Goal: Task Accomplishment & Management: Use online tool/utility

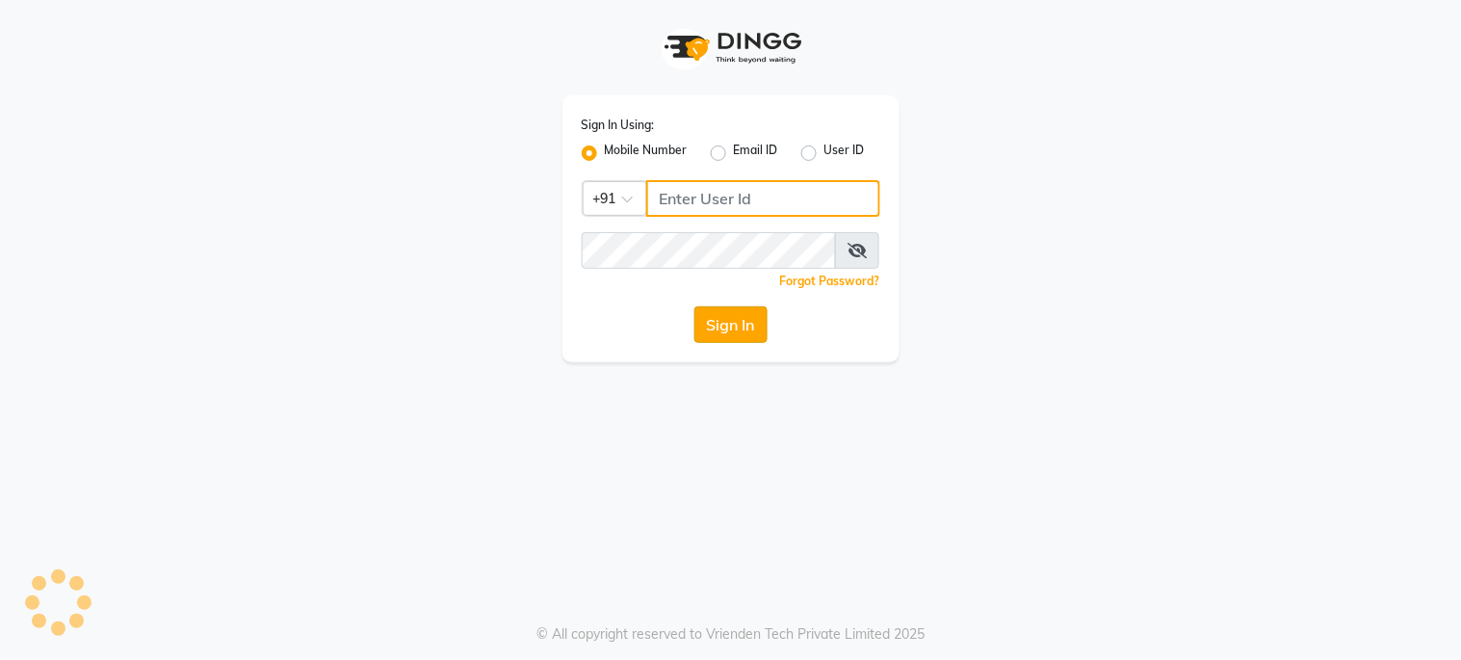
type input "6287595177"
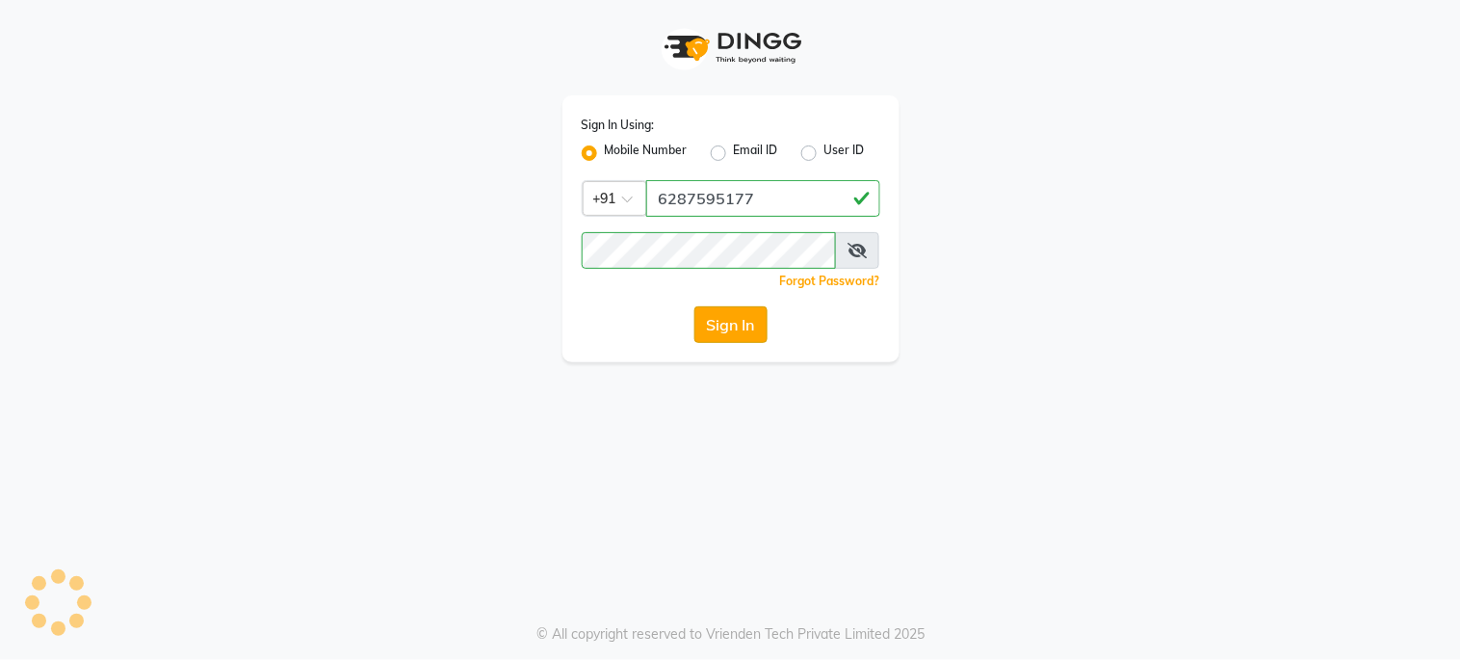
click at [743, 325] on button "Sign In" at bounding box center [730, 324] width 73 height 37
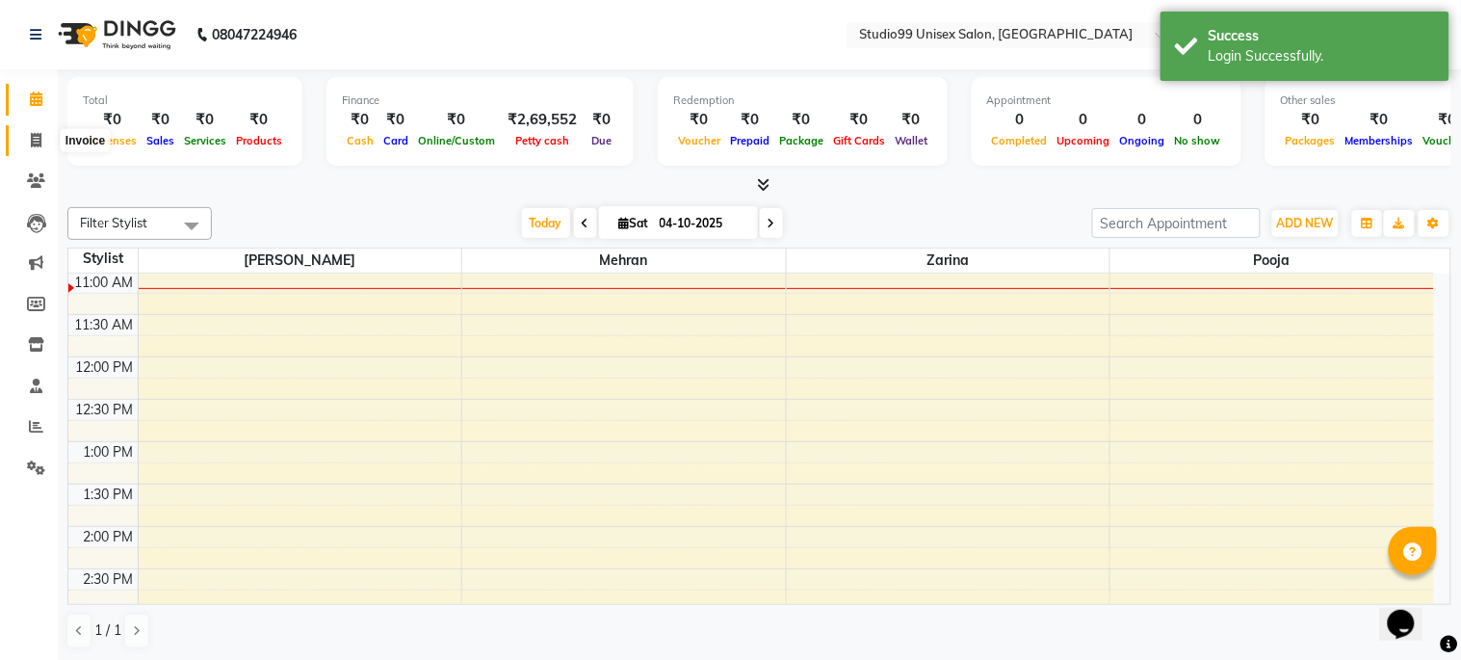
click at [34, 136] on icon at bounding box center [36, 140] width 11 height 14
select select "service"
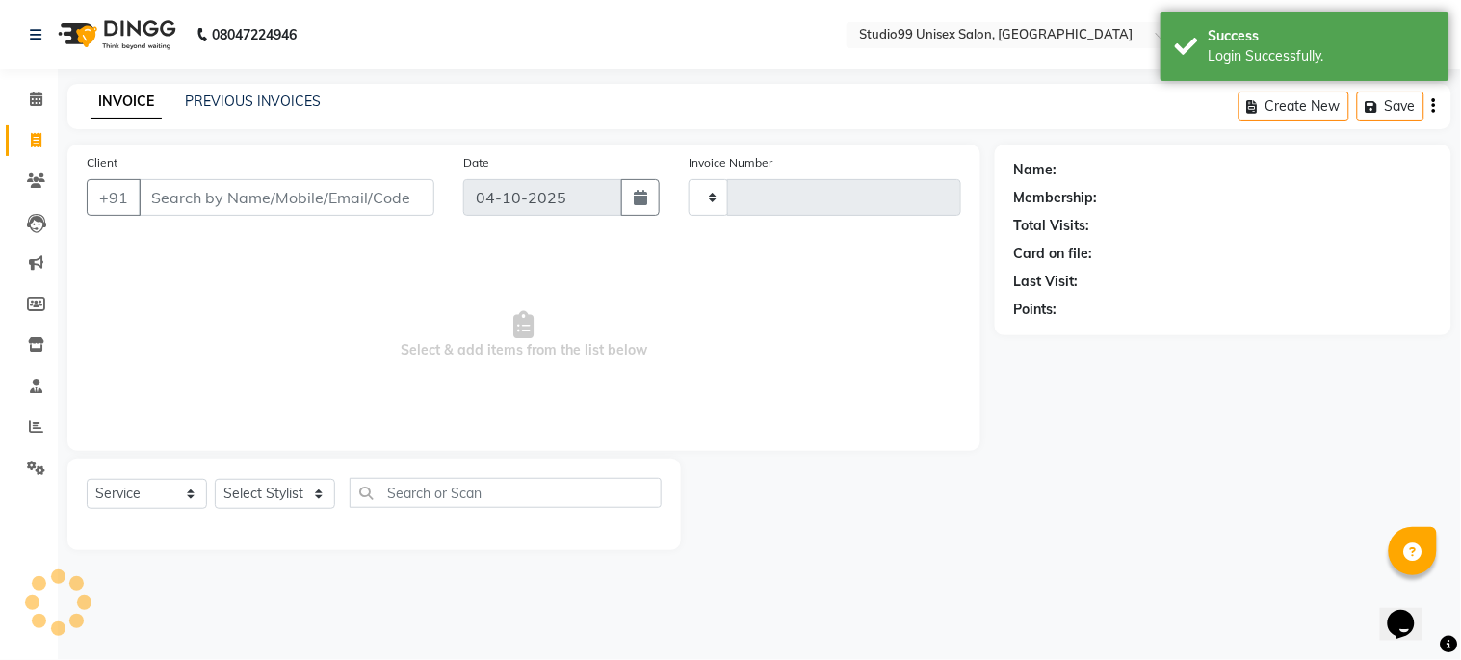
type input "1279"
select select "6061"
click at [243, 88] on div "INVOICE PREVIOUS INVOICES Create New Save" at bounding box center [759, 106] width 1384 height 45
click at [244, 94] on link "PREVIOUS INVOICES" at bounding box center [253, 100] width 136 height 17
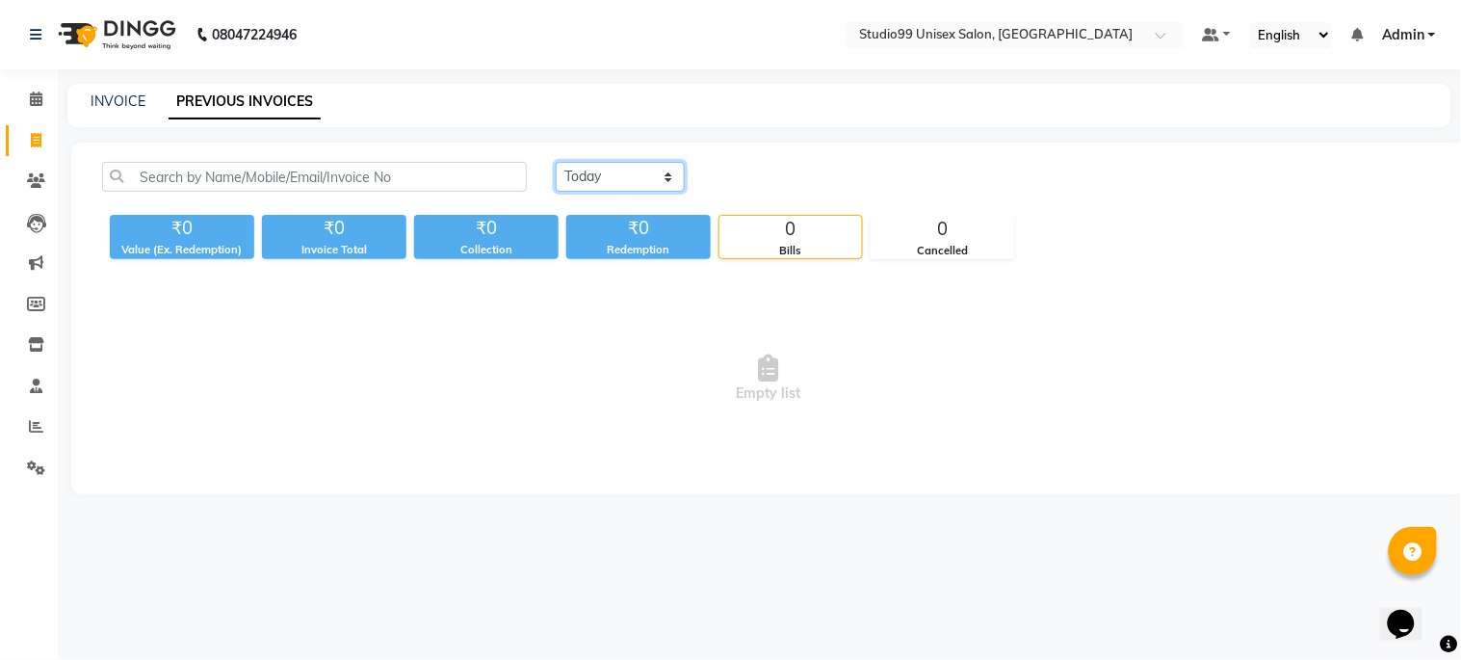
click at [669, 170] on select "[DATE] [DATE] Custom Range" at bounding box center [620, 177] width 129 height 30
select select "yesterday"
click at [556, 162] on select "[DATE] [DATE] Custom Range" at bounding box center [620, 177] width 129 height 30
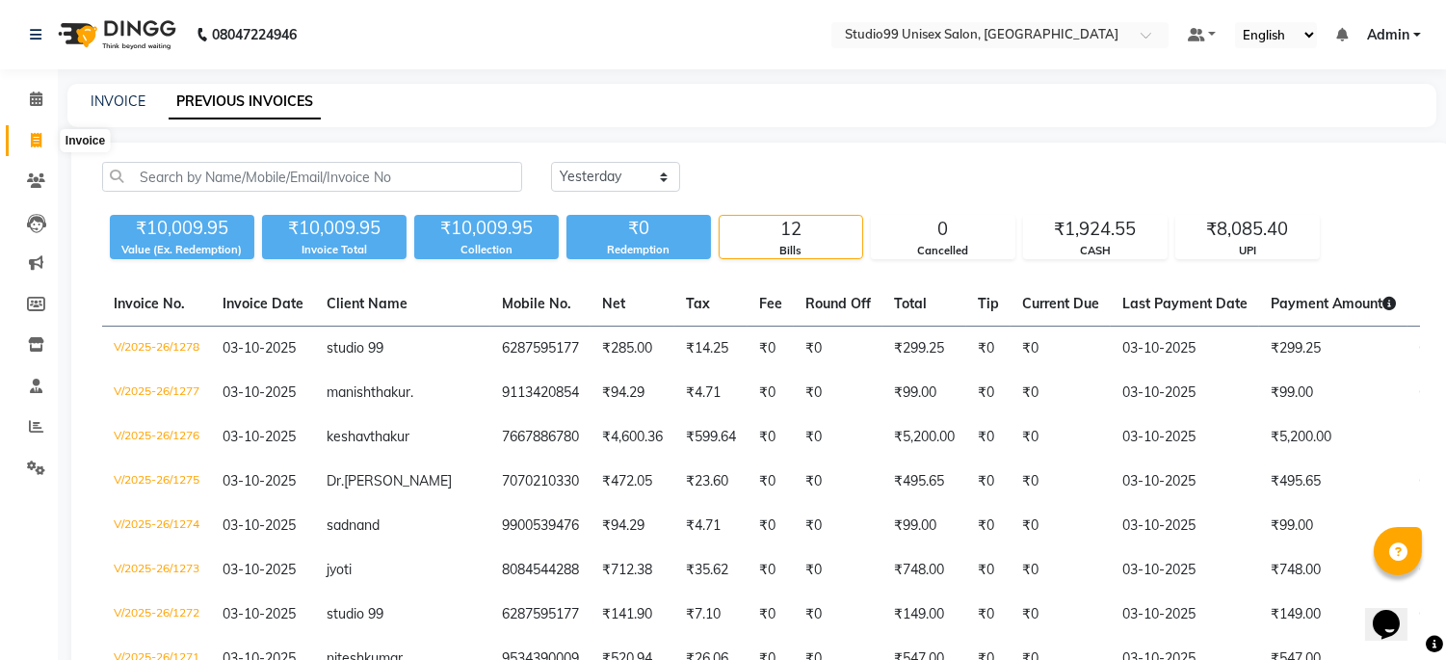
click at [35, 137] on icon at bounding box center [36, 140] width 11 height 14
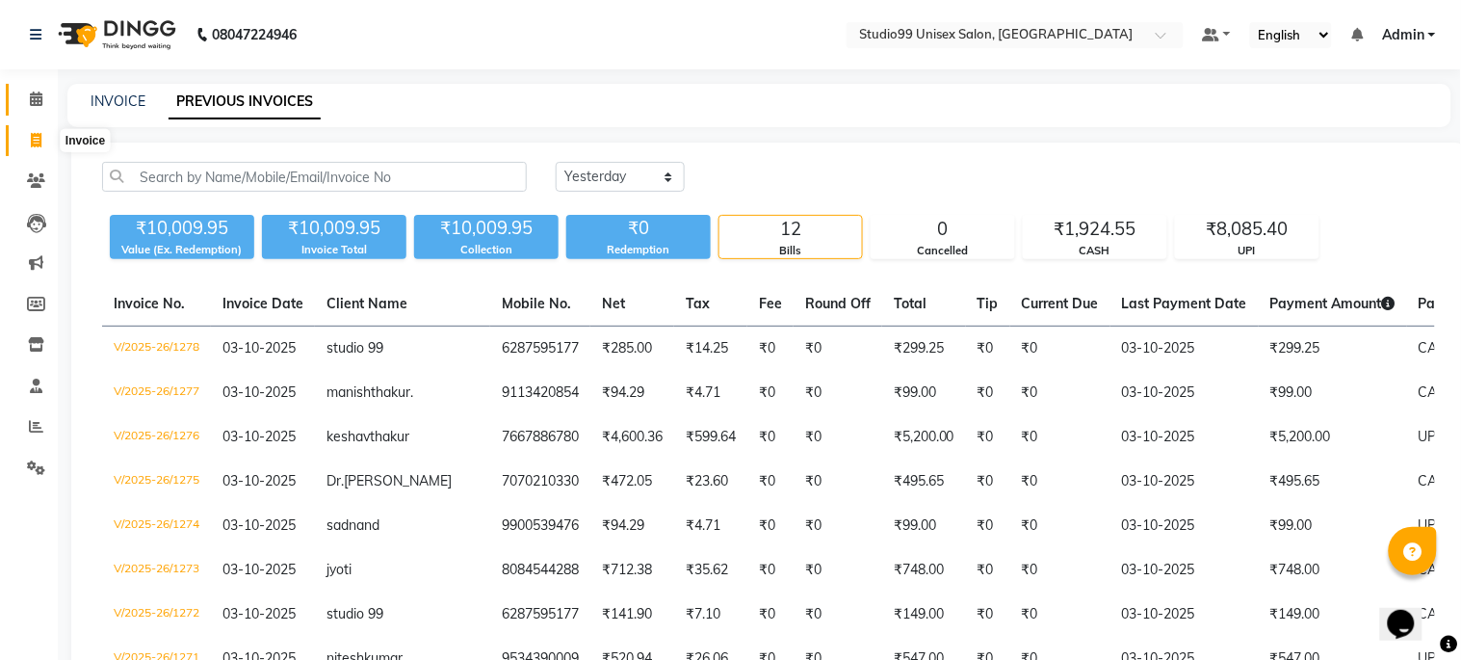
select select "service"
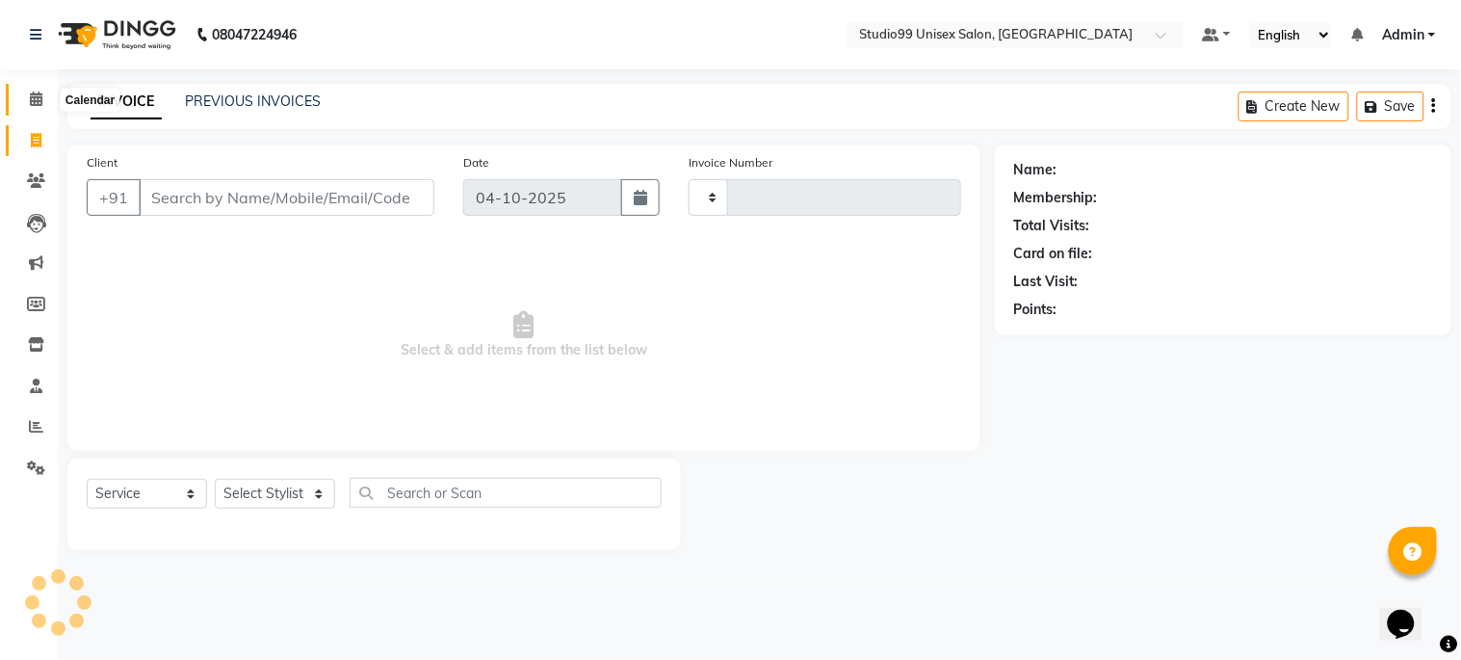
click at [35, 94] on icon at bounding box center [36, 98] width 13 height 14
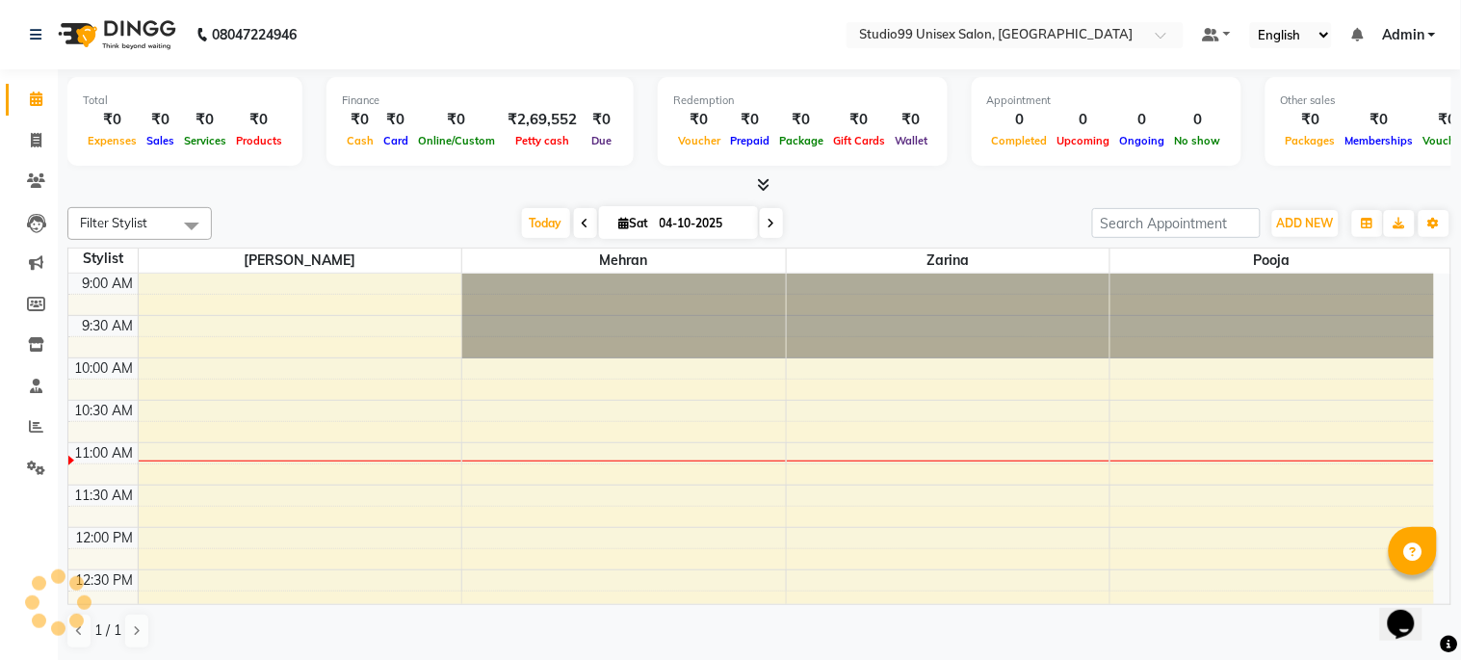
scroll to position [170, 0]
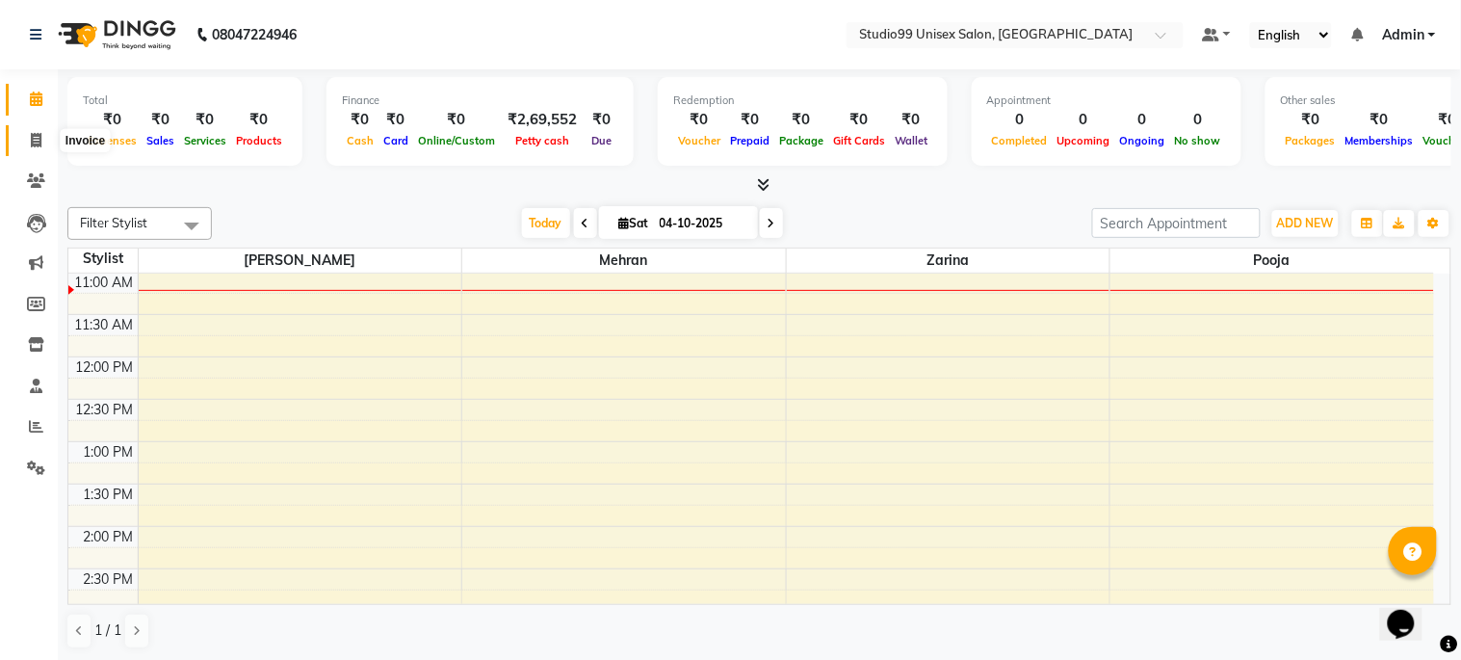
click at [39, 133] on icon at bounding box center [36, 140] width 11 height 14
select select "service"
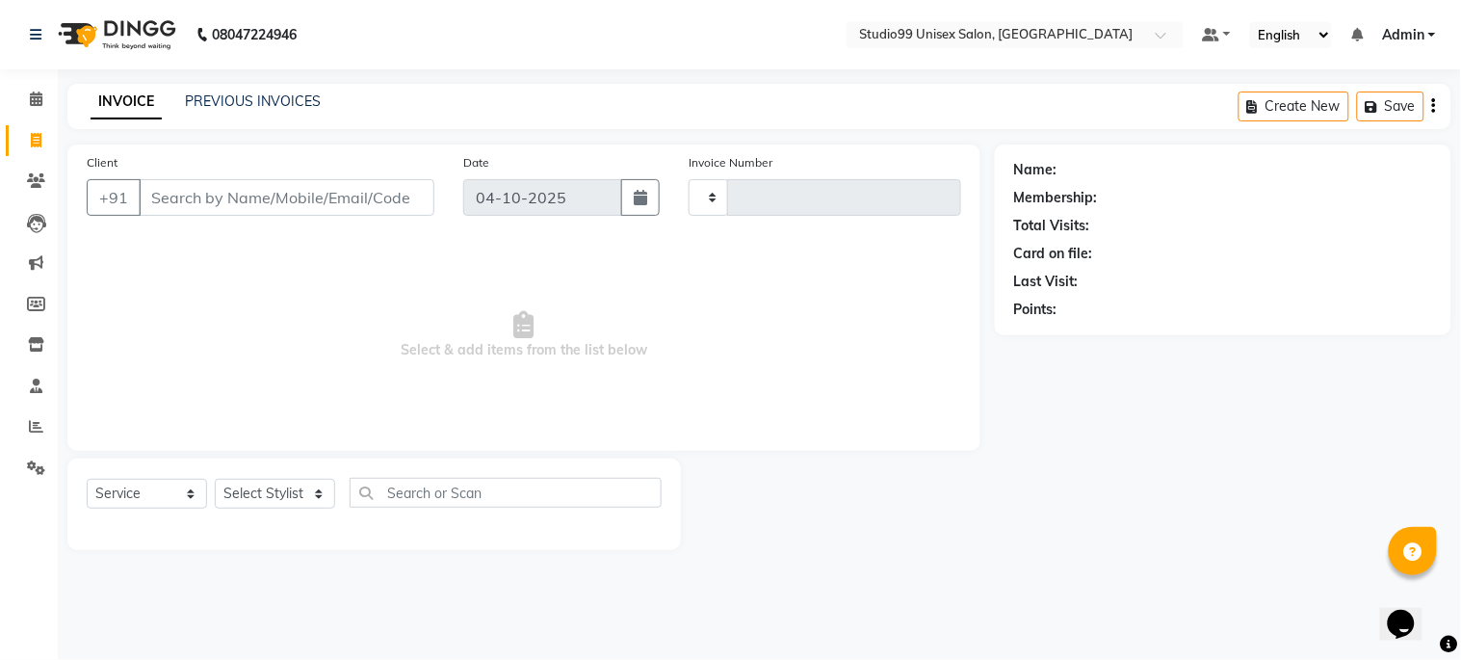
type input "1279"
select select "6061"
